Goal: Task Accomplishment & Management: Manage account settings

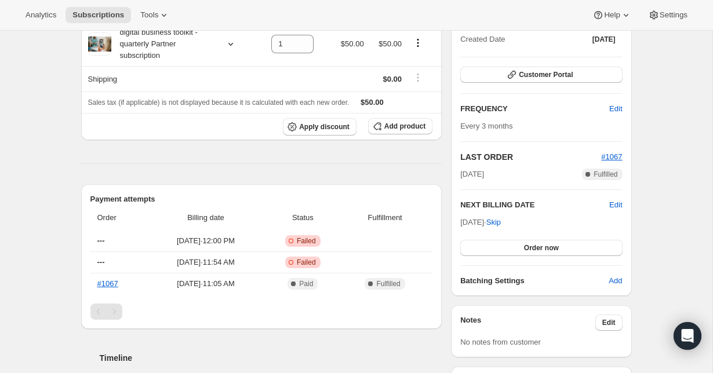
scroll to position [272, 0]
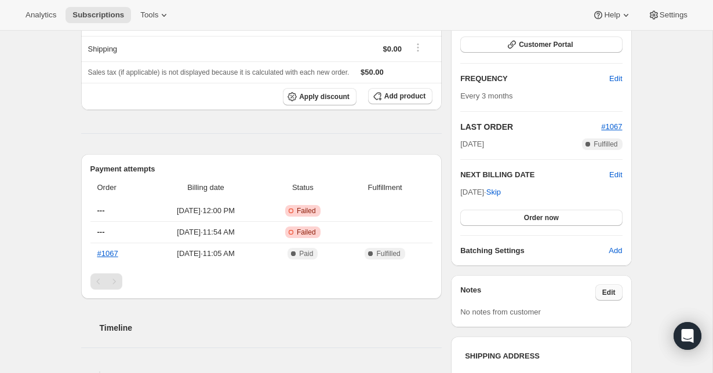
click at [610, 292] on span "Edit" at bounding box center [608, 292] width 13 height 9
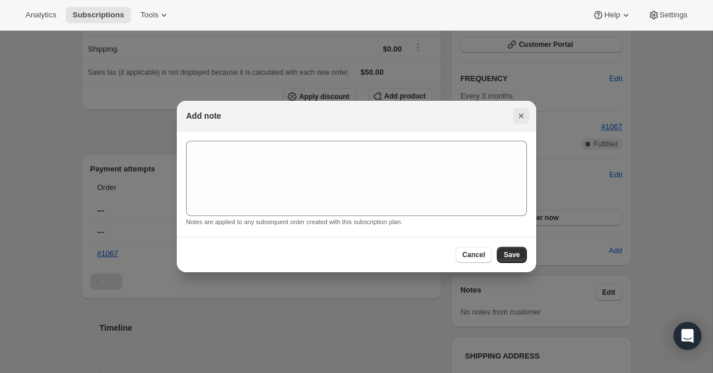
click at [518, 120] on icon "Close" at bounding box center [521, 116] width 12 height 12
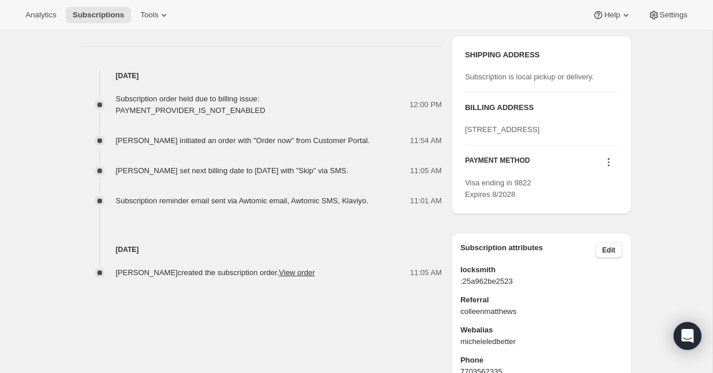
scroll to position [578, 0]
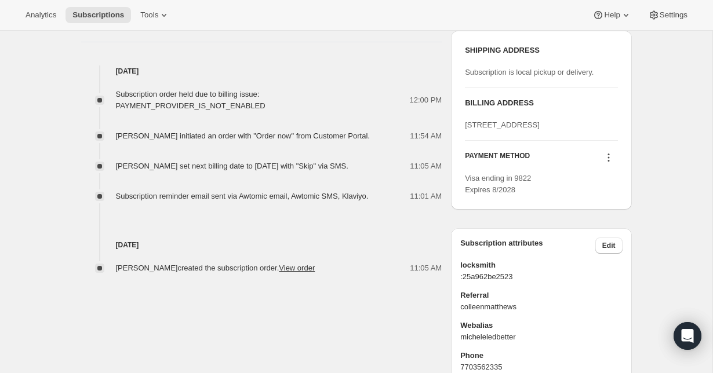
click at [617, 164] on button at bounding box center [608, 157] width 19 height 13
click at [620, 205] on span "Send link to update card" at bounding box center [606, 202] width 81 height 9
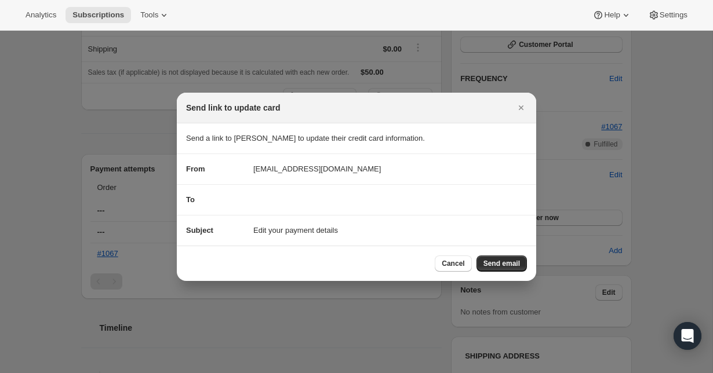
scroll to position [0, 0]
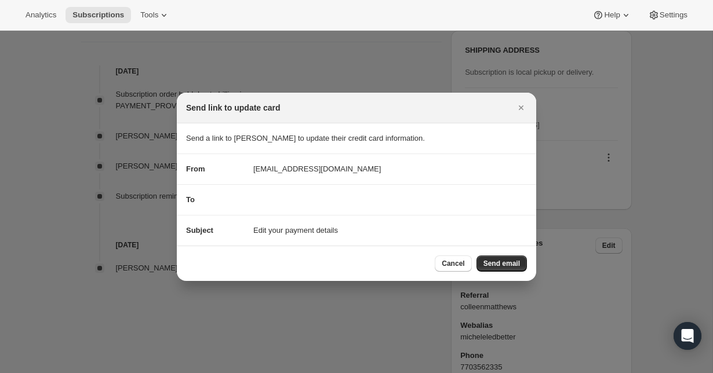
click at [303, 201] on div "To" at bounding box center [356, 200] width 341 height 12
click at [297, 203] on div "To" at bounding box center [356, 200] width 341 height 12
click at [338, 231] on span "Edit your payment details" at bounding box center [295, 231] width 85 height 12
click at [319, 204] on div "To" at bounding box center [356, 200] width 341 height 12
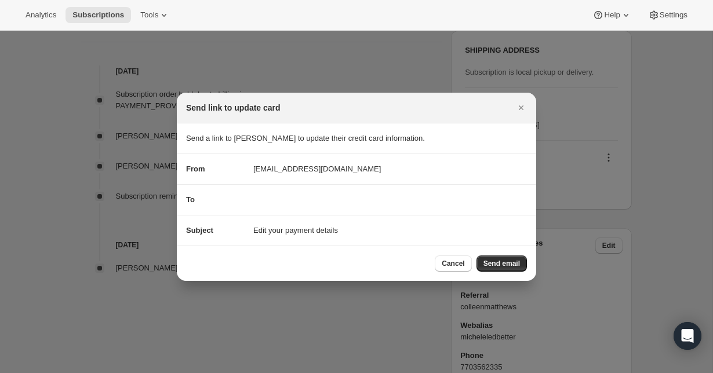
click at [319, 204] on div "To" at bounding box center [356, 200] width 341 height 12
click at [322, 197] on div "To" at bounding box center [356, 200] width 341 height 12
click at [454, 266] on span "Cancel" at bounding box center [453, 263] width 23 height 9
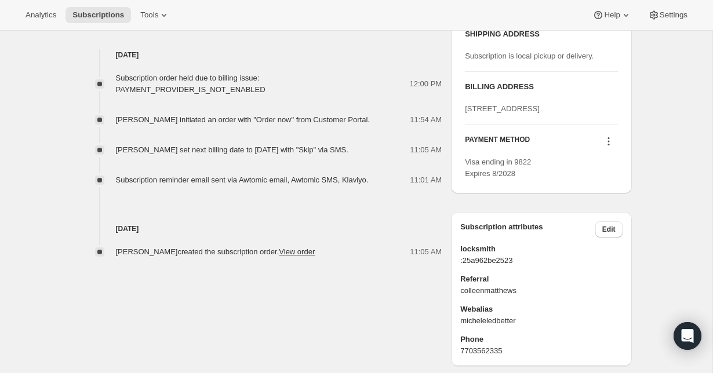
scroll to position [581, 0]
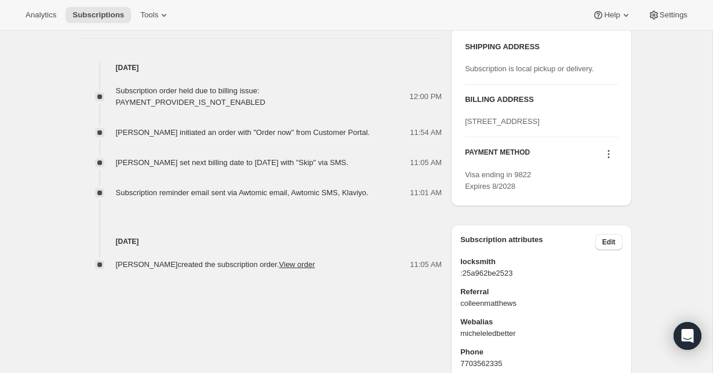
click at [611, 160] on icon at bounding box center [609, 154] width 12 height 12
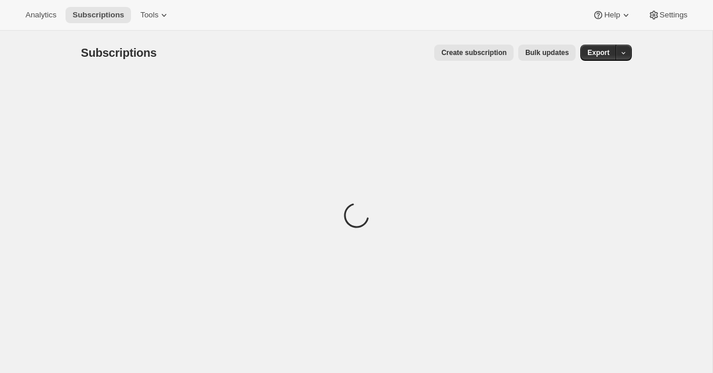
scroll to position [31, 0]
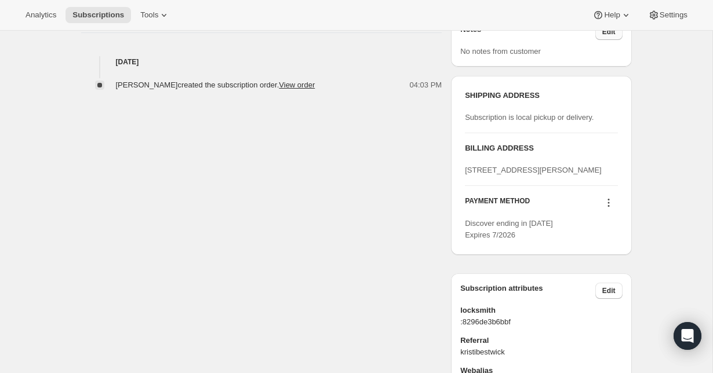
scroll to position [470, 0]
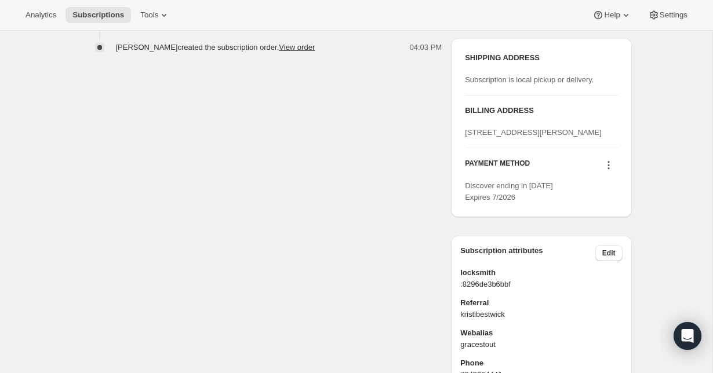
click at [609, 166] on icon at bounding box center [609, 166] width 2 height 2
click at [611, 212] on span "Send link to update card" at bounding box center [606, 210] width 81 height 9
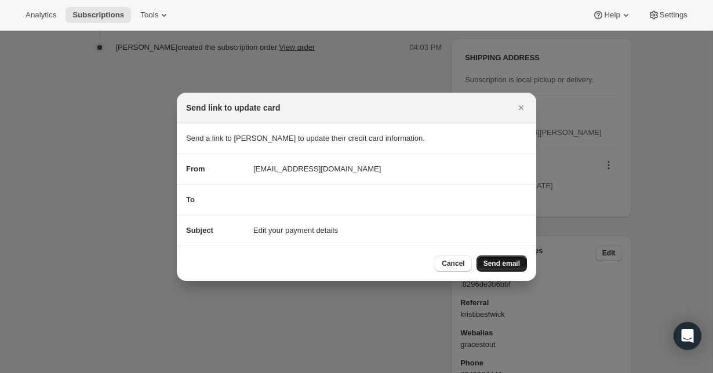
click at [514, 263] on span "Send email" at bounding box center [501, 263] width 37 height 9
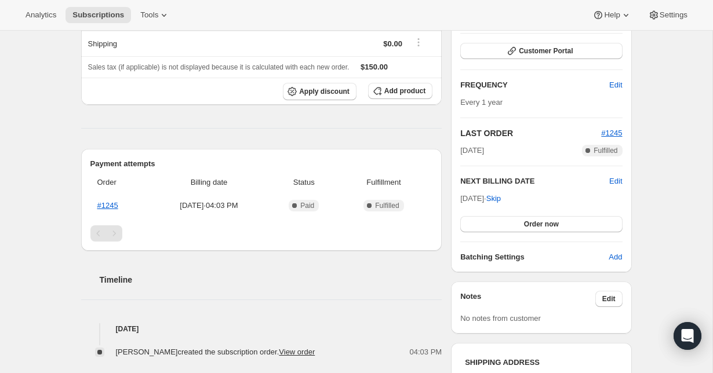
scroll to position [214, 0]
